Goal: Use online tool/utility: Use online tool/utility

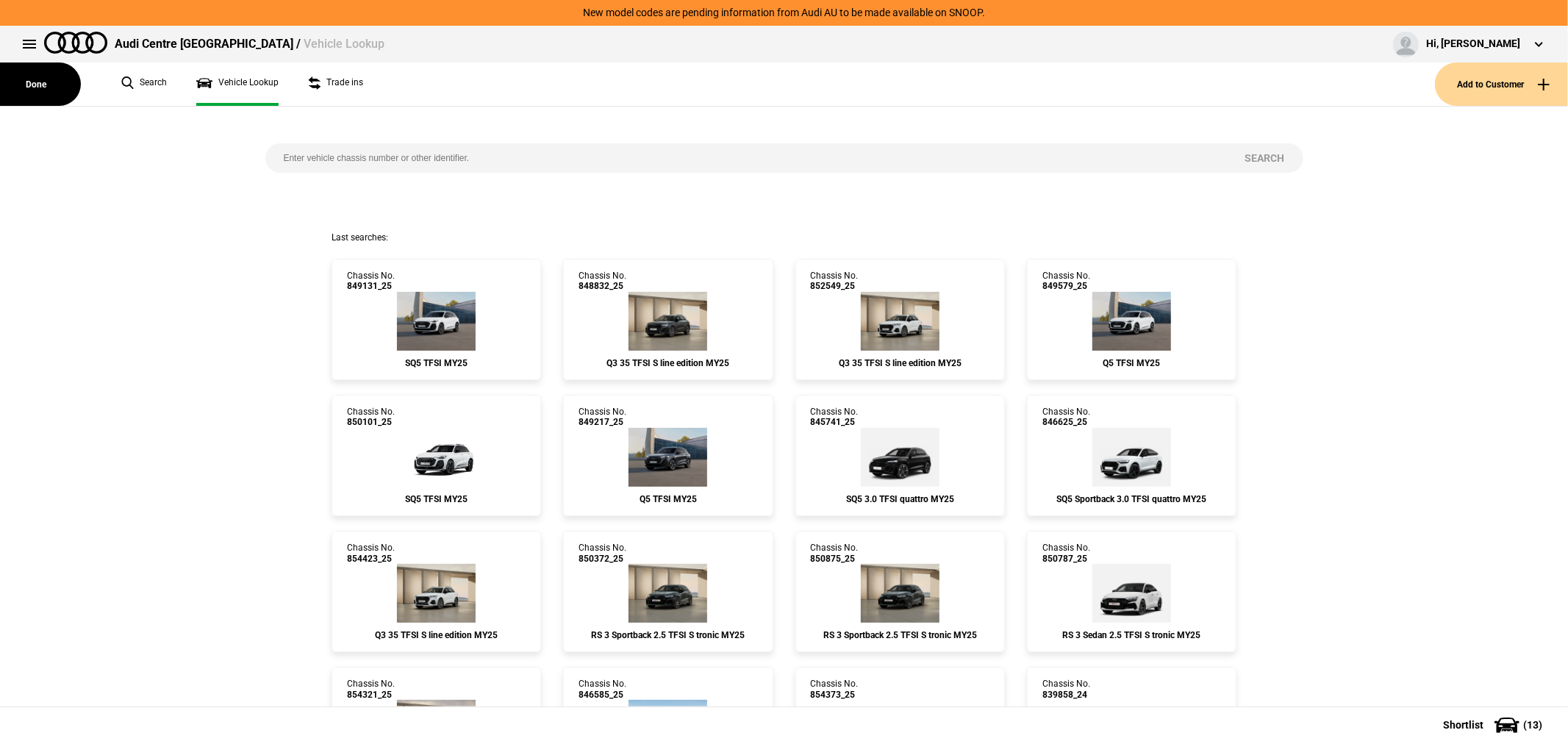
click at [577, 158] on input "search" at bounding box center [745, 158] width 962 height 30
type input "851338"
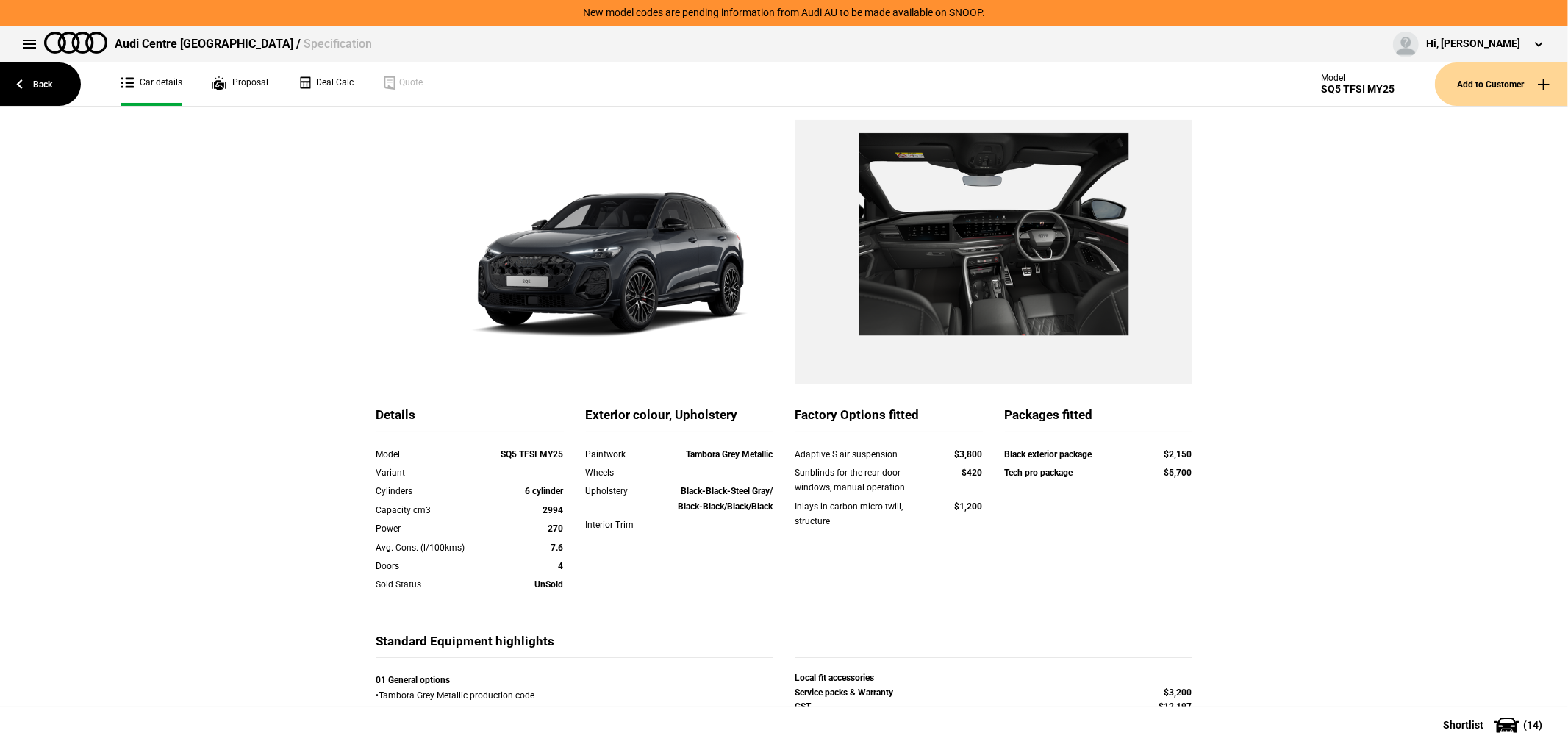
scroll to position [163, 0]
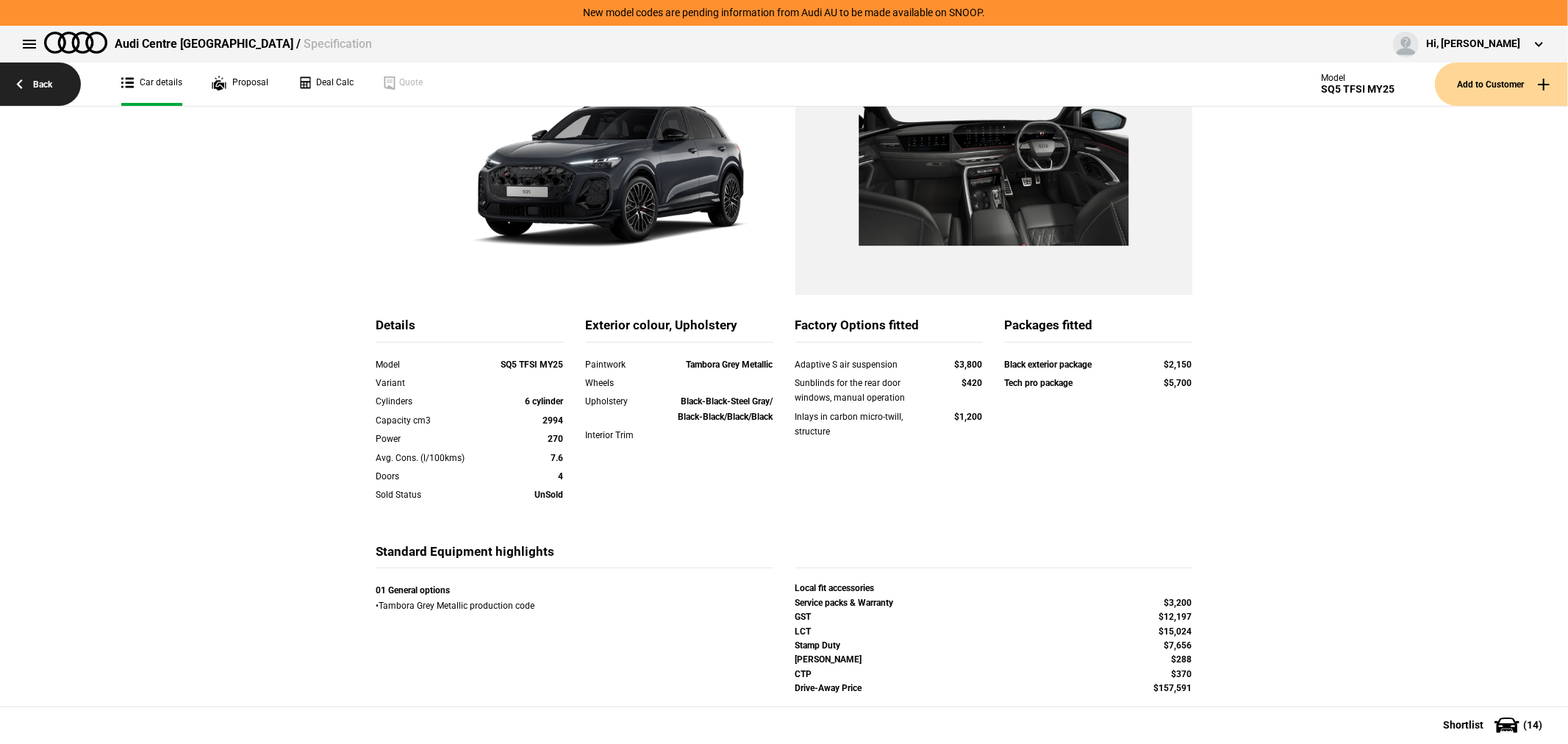
click at [35, 86] on link "Back" at bounding box center [40, 84] width 81 height 43
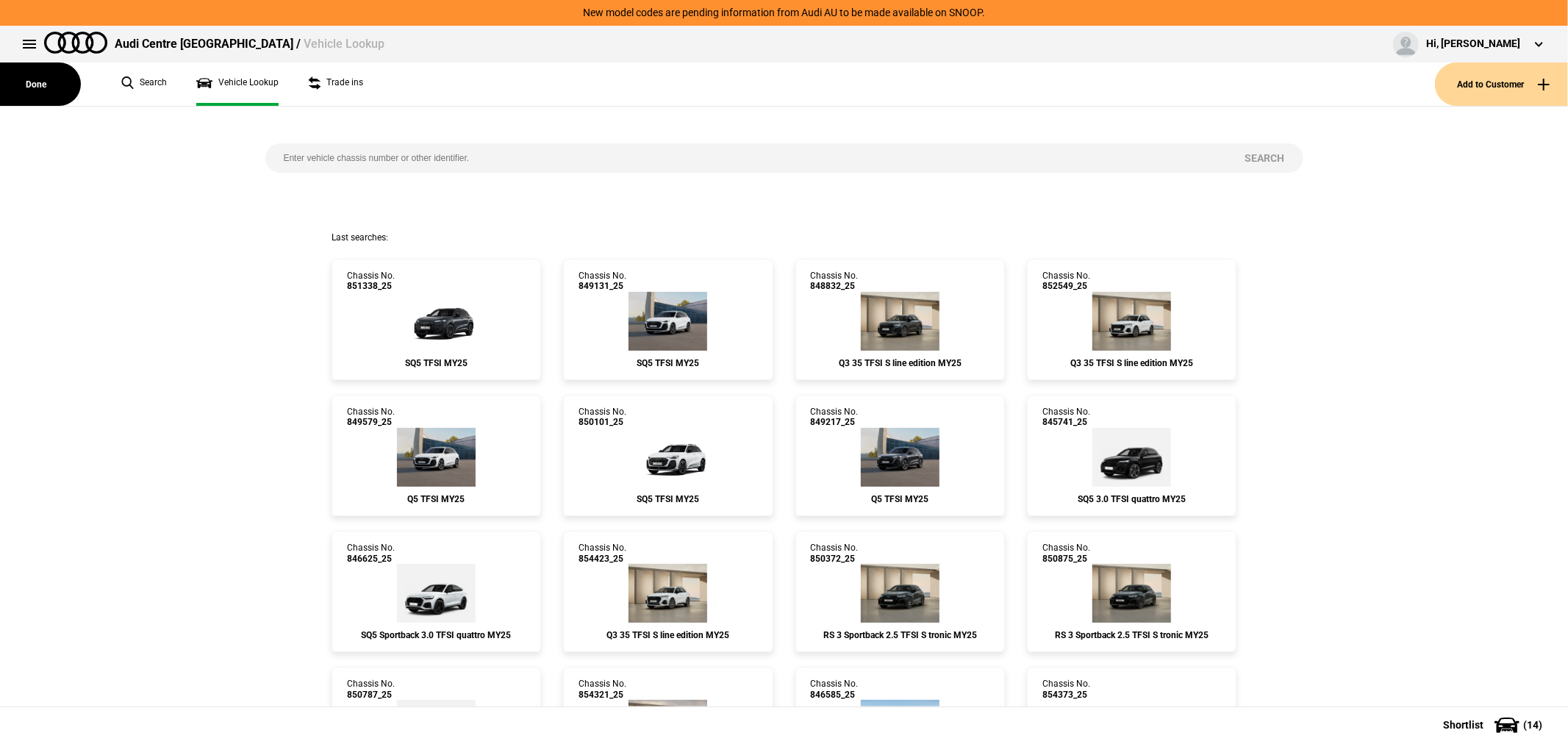
click at [437, 163] on input "search" at bounding box center [745, 158] width 962 height 30
type input "850099"
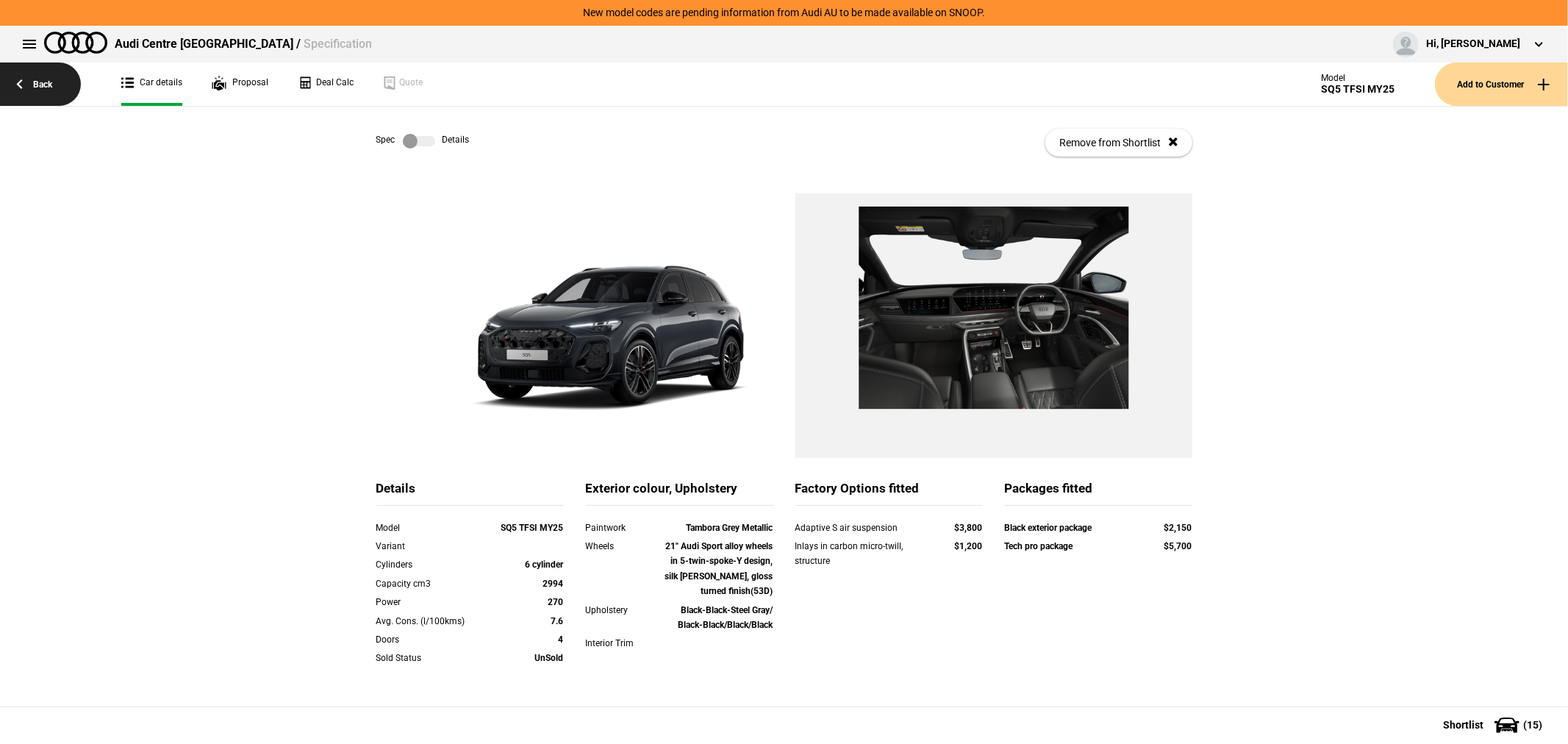
click at [33, 89] on link "Back" at bounding box center [40, 84] width 81 height 43
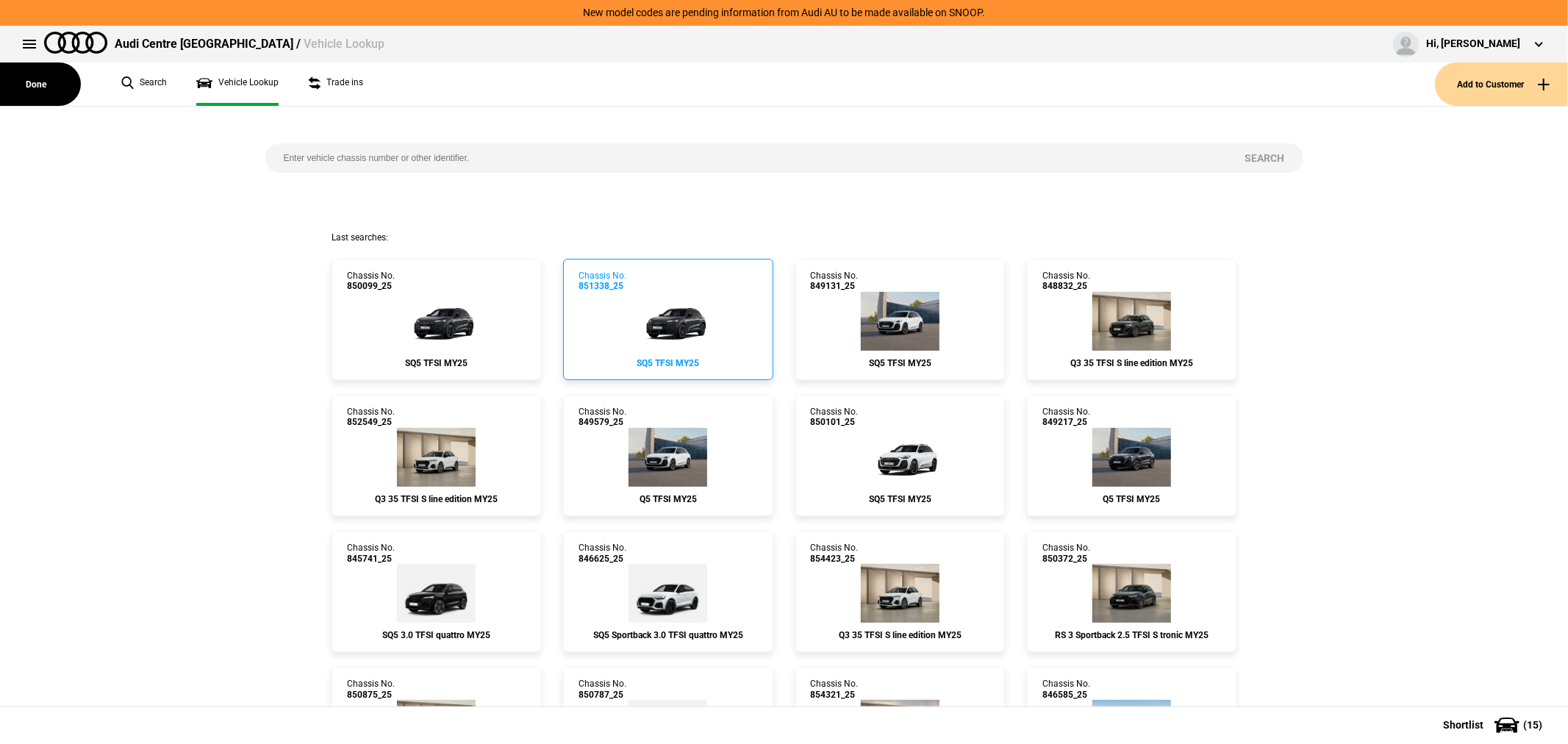
click at [652, 317] on img at bounding box center [668, 322] width 89 height 59
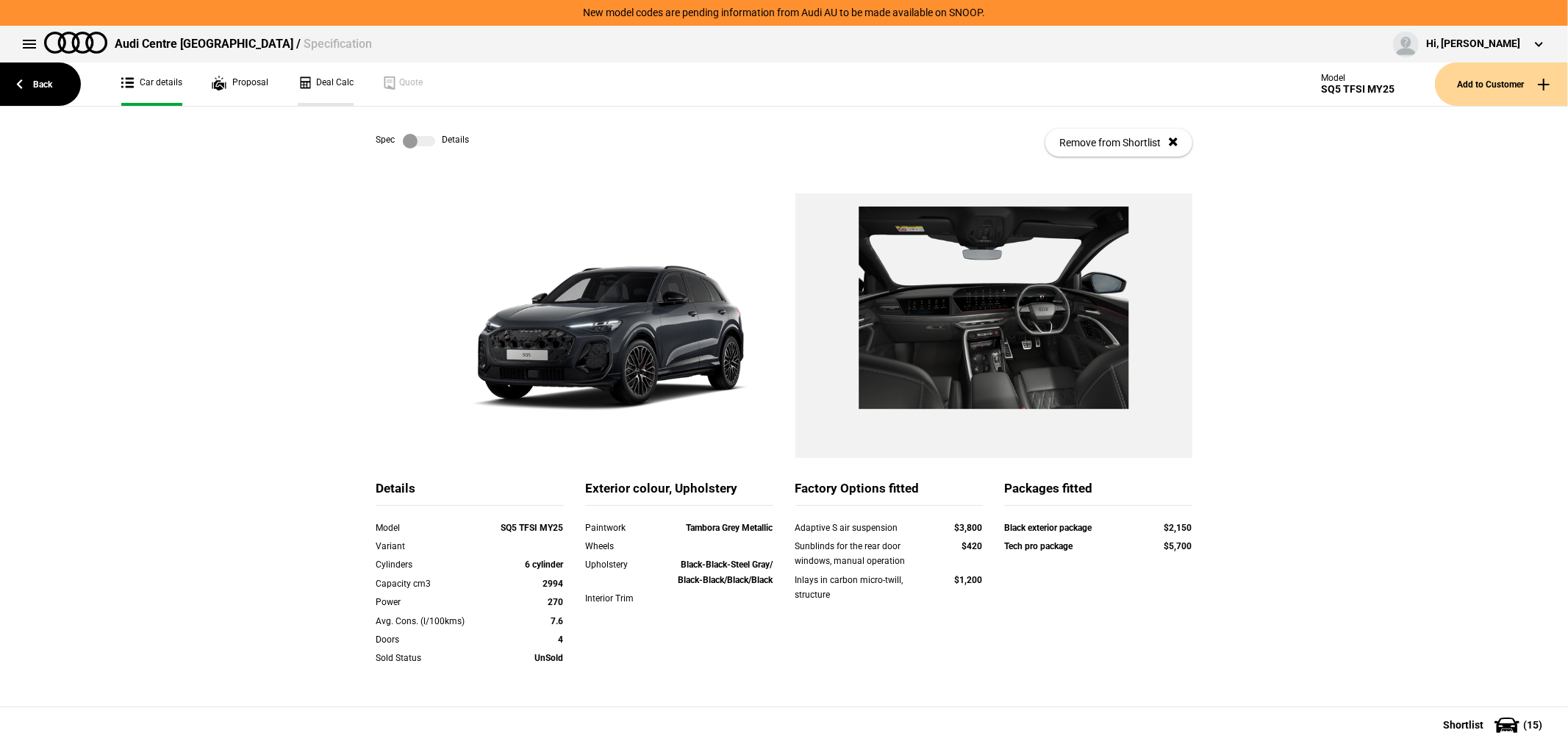
click at [317, 76] on link "Deal Calc" at bounding box center [326, 84] width 56 height 43
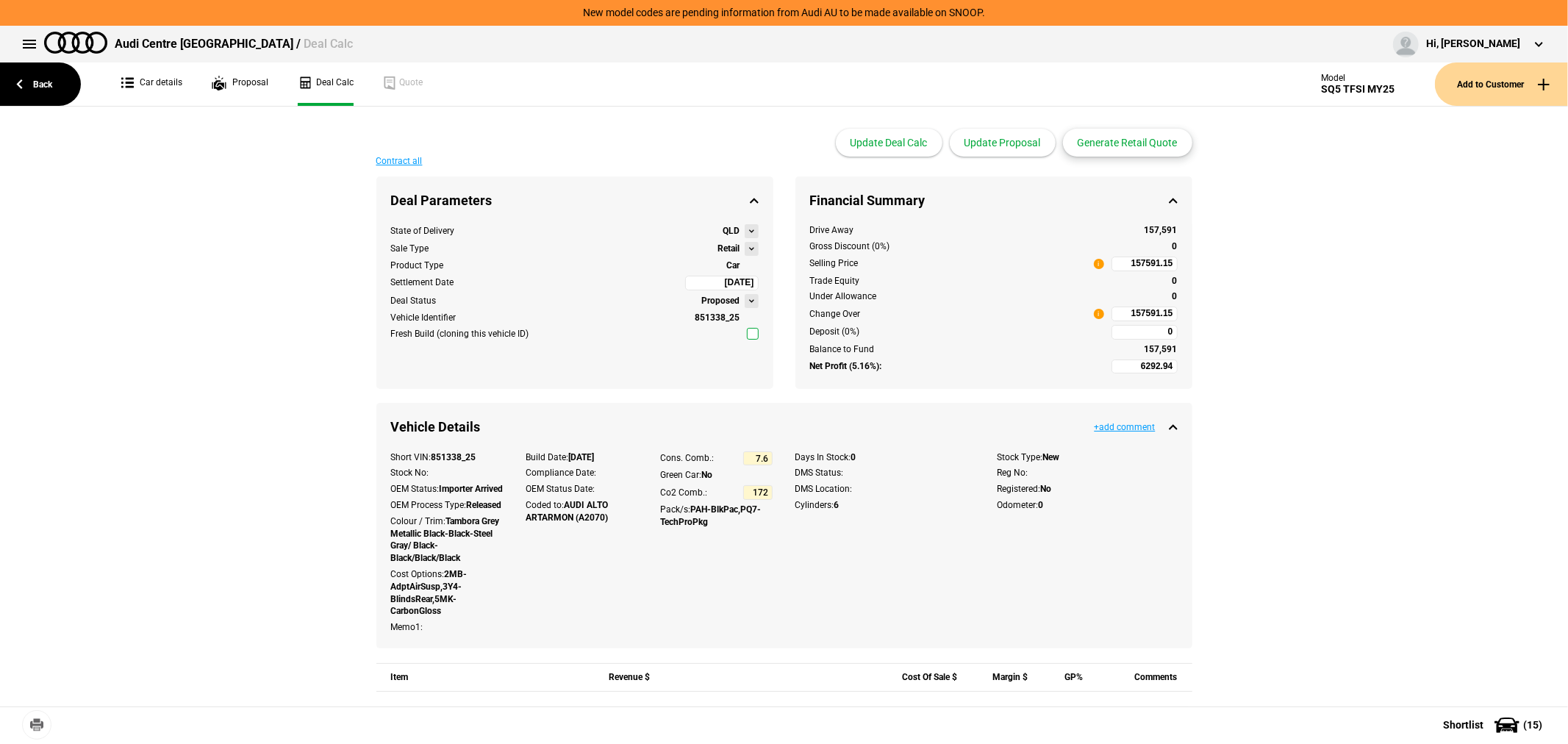
click at [1114, 143] on button "Generate Retail Quote" at bounding box center [1128, 143] width 129 height 28
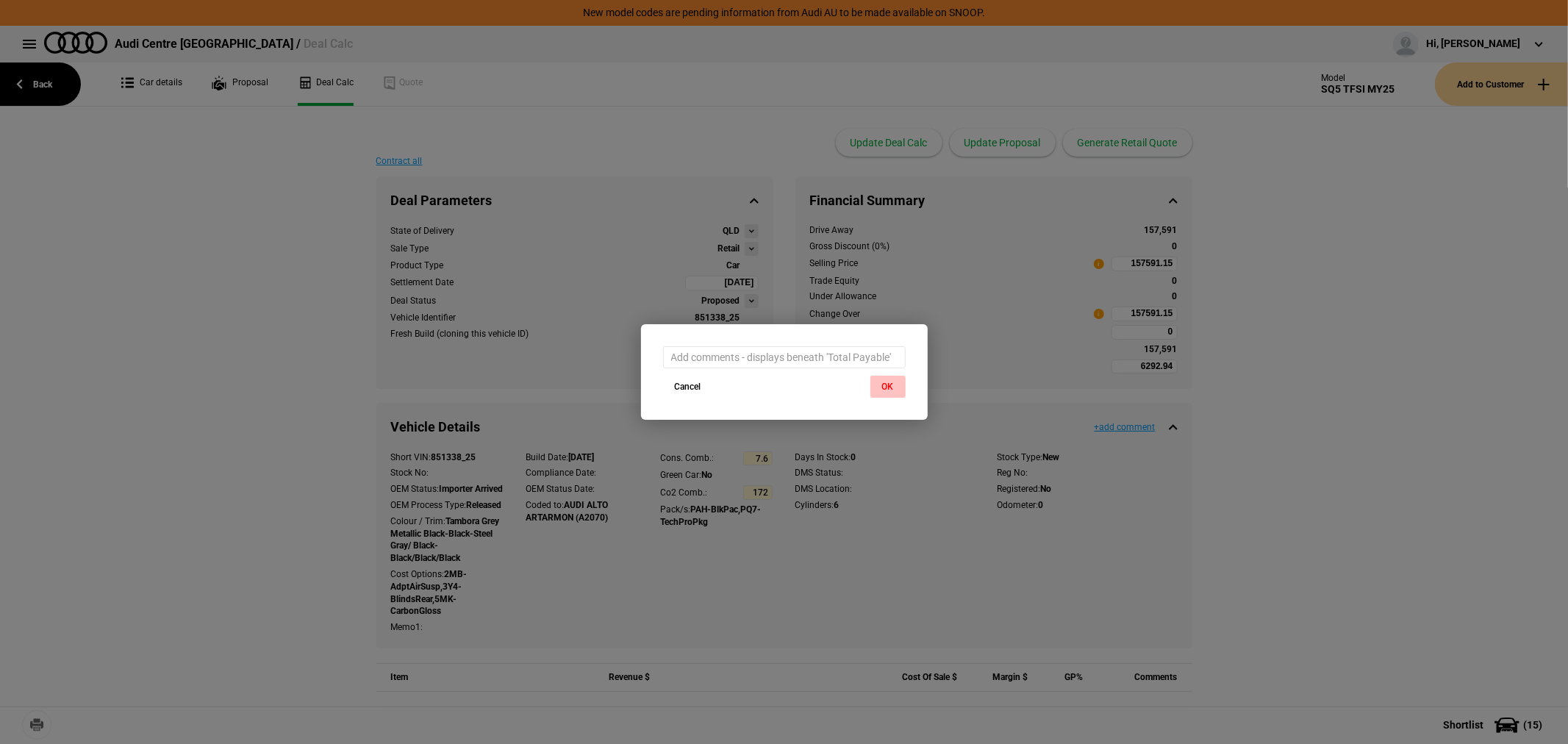
click at [884, 383] on button "OK" at bounding box center [888, 386] width 36 height 22
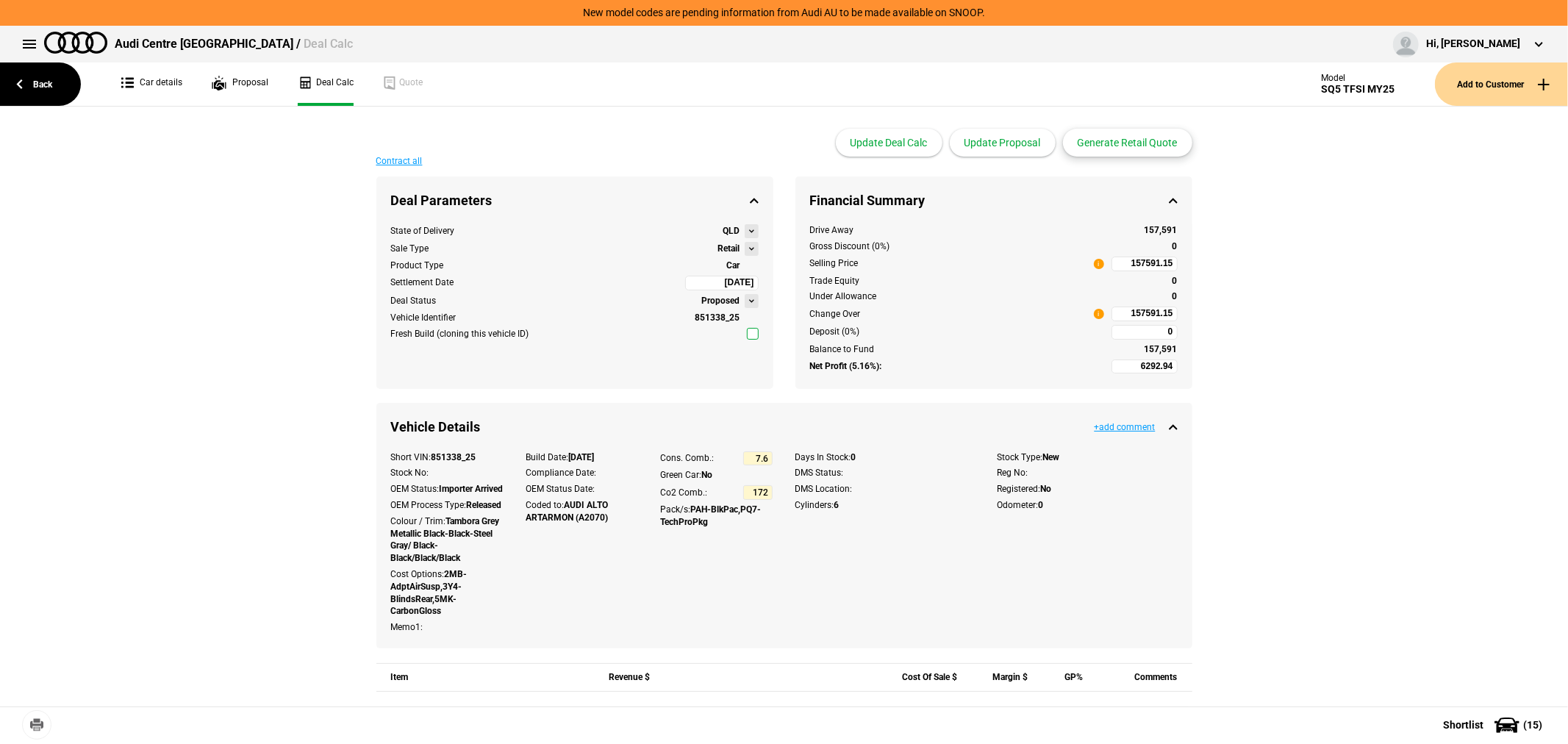
click at [1118, 136] on button "Generate Retail Quote" at bounding box center [1128, 143] width 129 height 28
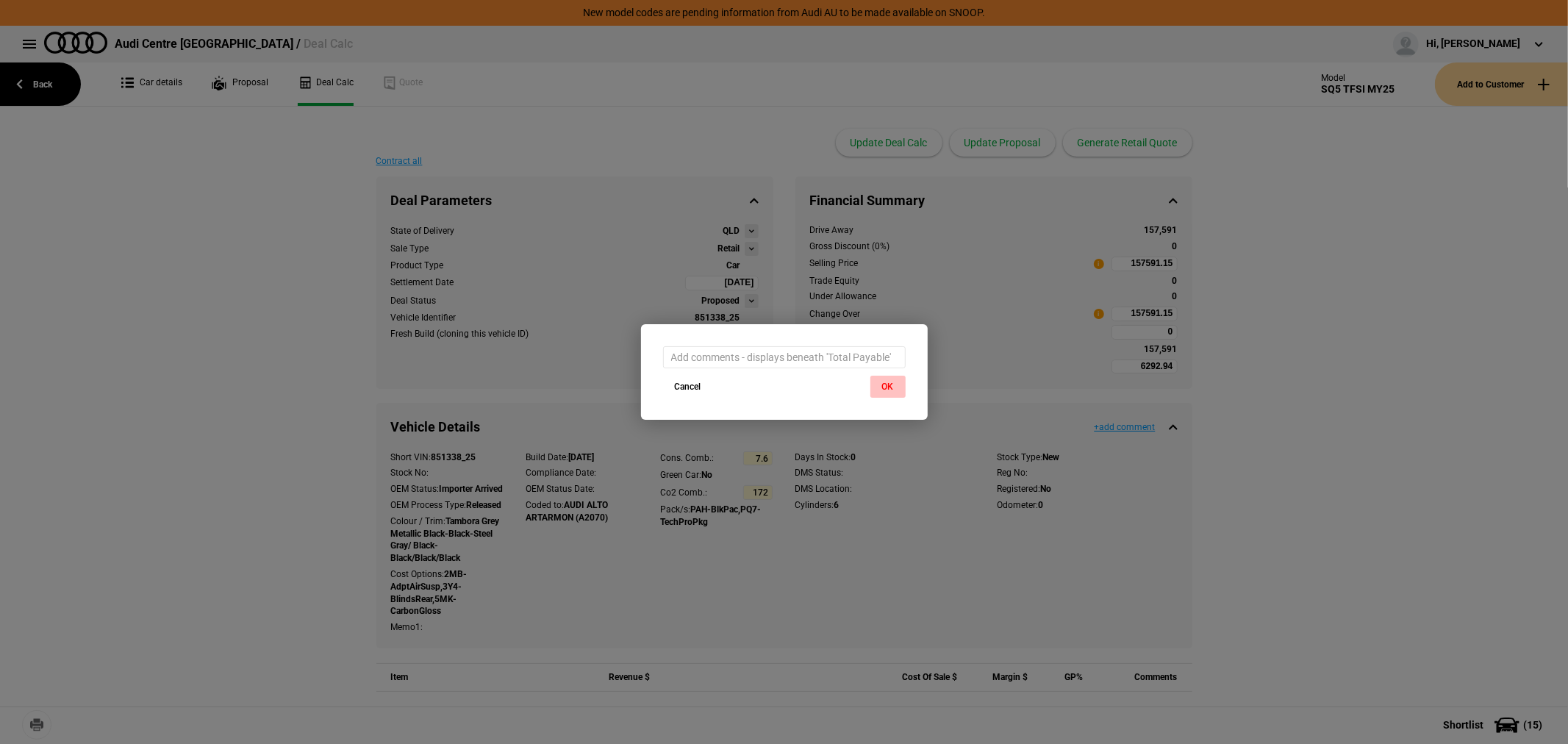
click at [883, 380] on button "OK" at bounding box center [888, 386] width 36 height 22
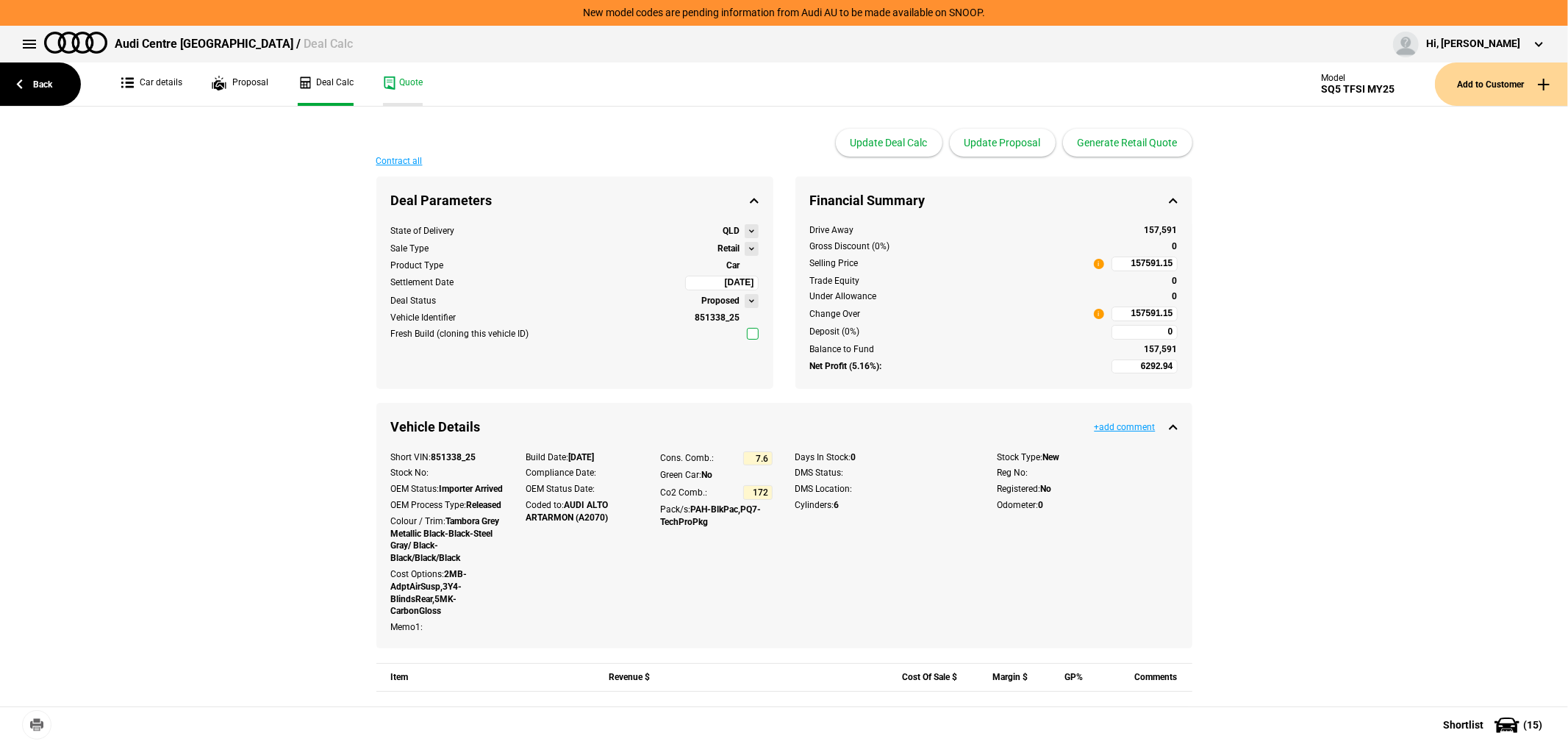
click at [397, 83] on link "Quote" at bounding box center [403, 84] width 40 height 43
click at [1115, 311] on input "157591.15" at bounding box center [1144, 314] width 66 height 15
type input "157591.15"
type input "285.14"
type input "149000"
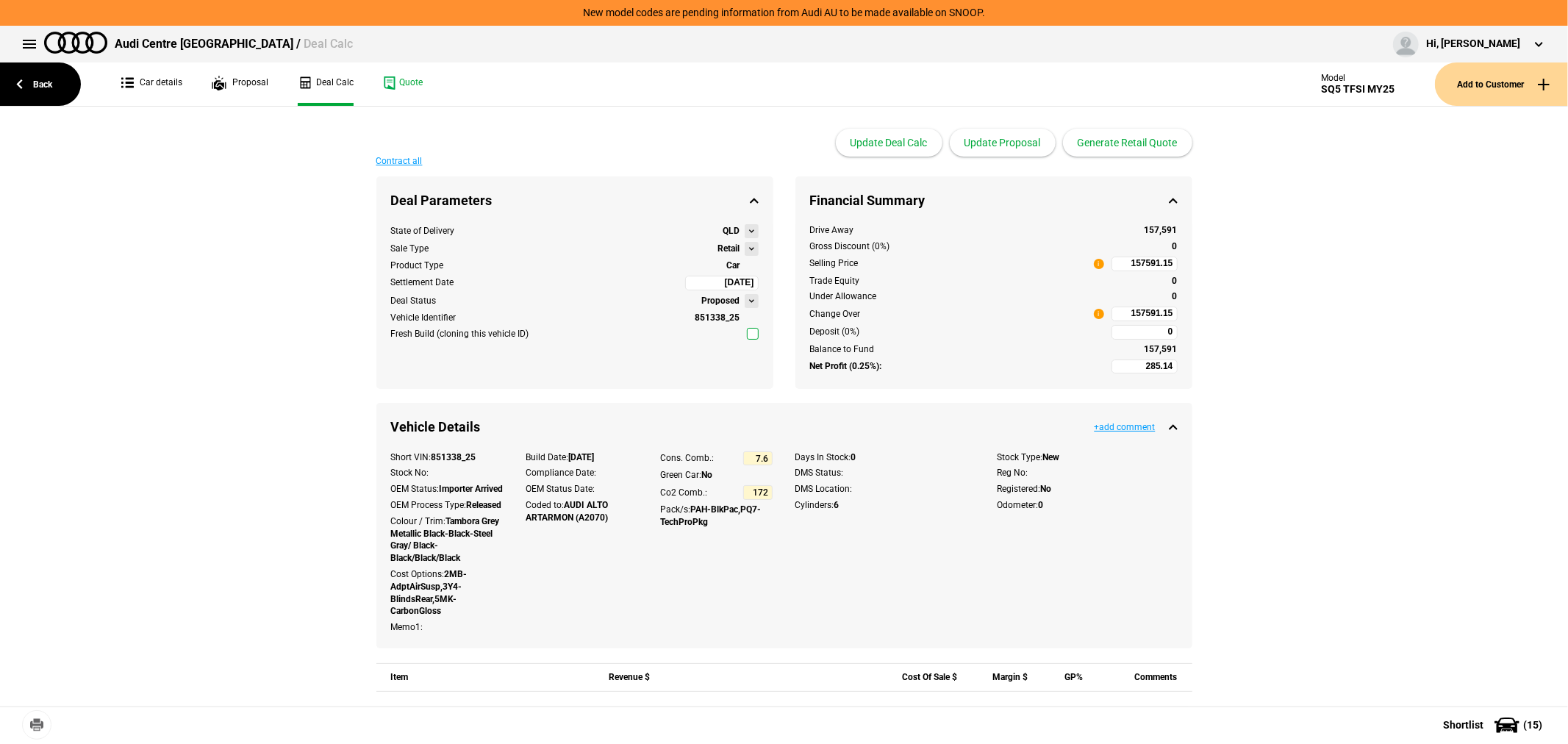
type input "149000"
click at [1030, 143] on button "Update Proposal" at bounding box center [1002, 143] width 106 height 28
click at [409, 70] on link "Quote" at bounding box center [403, 84] width 40 height 43
